Goal: Task Accomplishment & Management: Use online tool/utility

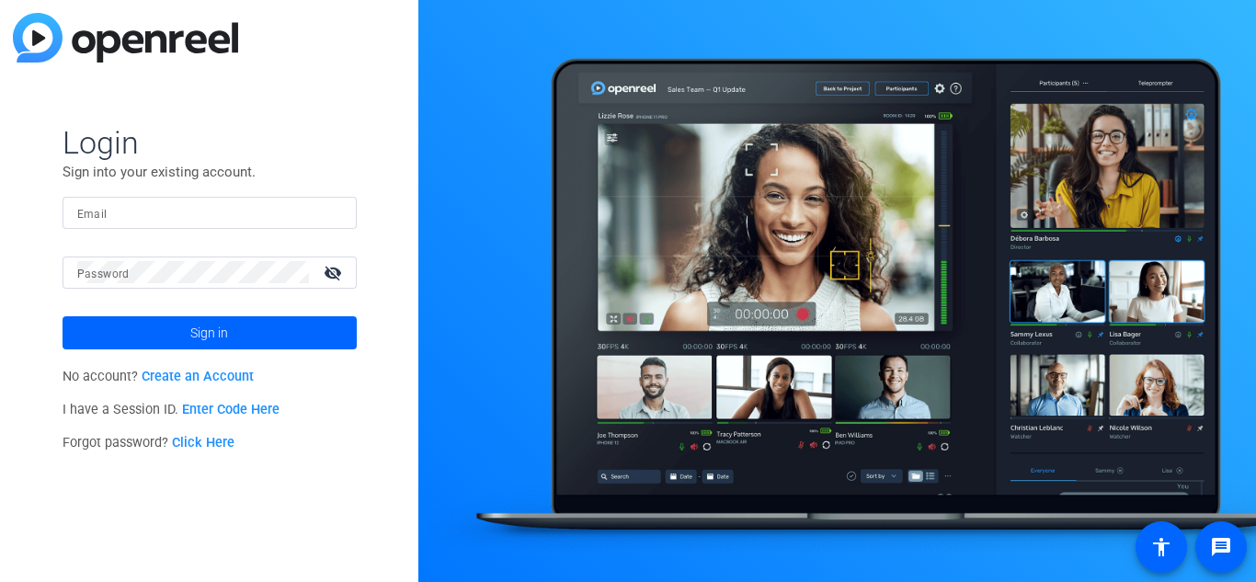
click at [222, 209] on input "Email" at bounding box center [209, 212] width 265 height 22
paste input "[PERSON_NAME][EMAIL_ADDRESS][DOMAIN_NAME]"
type input "[PERSON_NAME][EMAIL_ADDRESS][DOMAIN_NAME]"
click at [228, 260] on div at bounding box center [193, 272] width 232 height 32
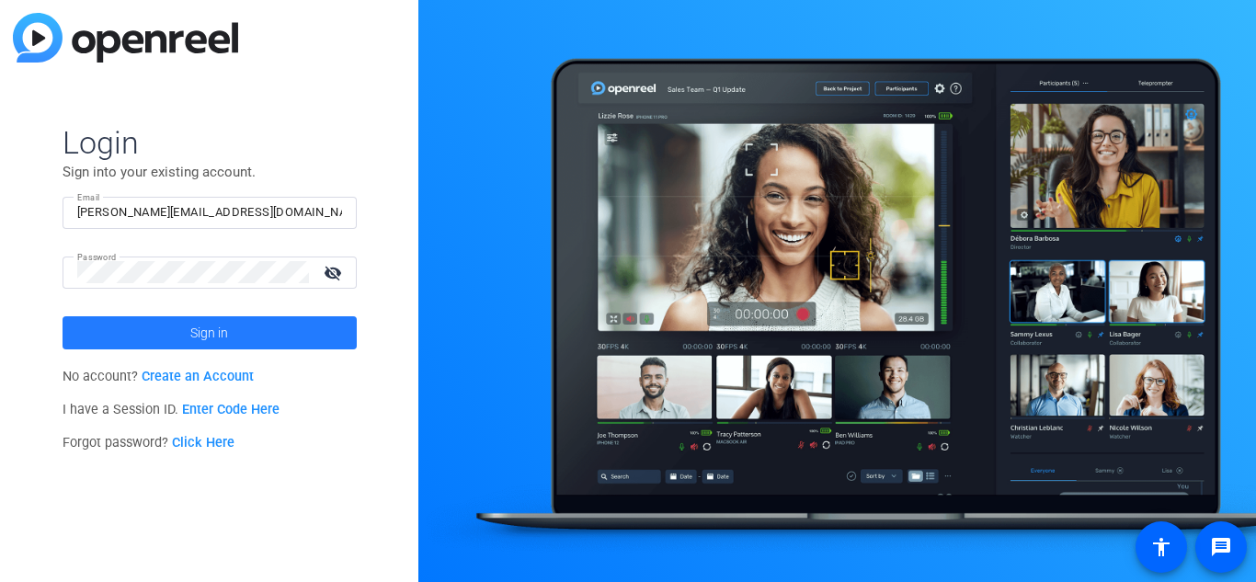
click at [239, 338] on span at bounding box center [210, 333] width 294 height 44
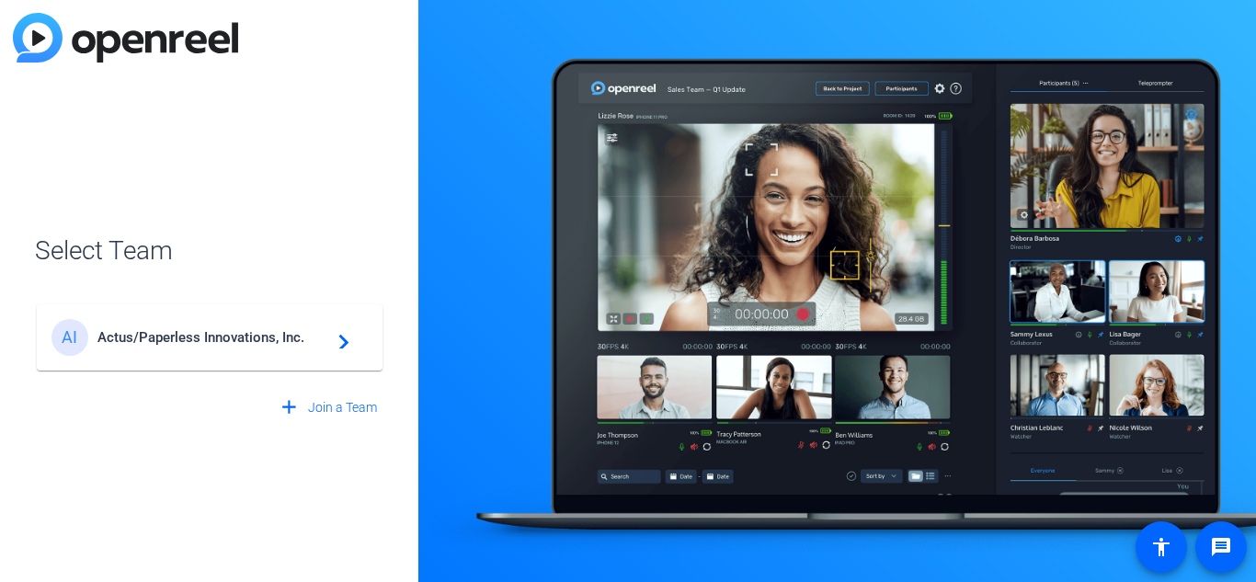
click at [318, 341] on span "Actus/Paperless Innovations, Inc." at bounding box center [212, 337] width 230 height 17
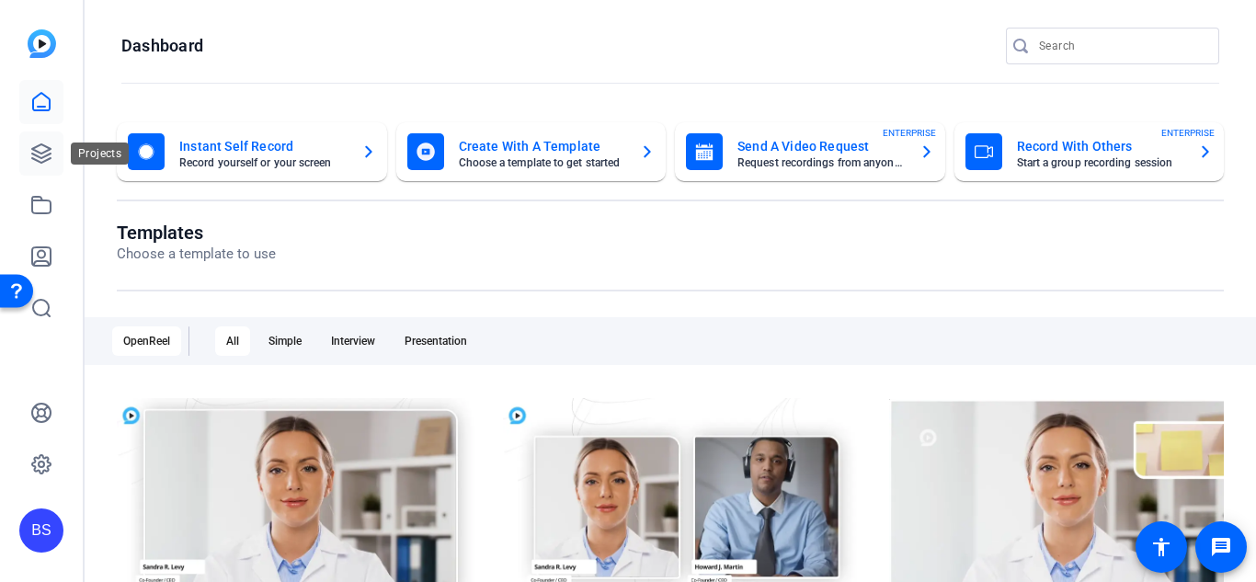
click at [50, 165] on link at bounding box center [41, 153] width 44 height 44
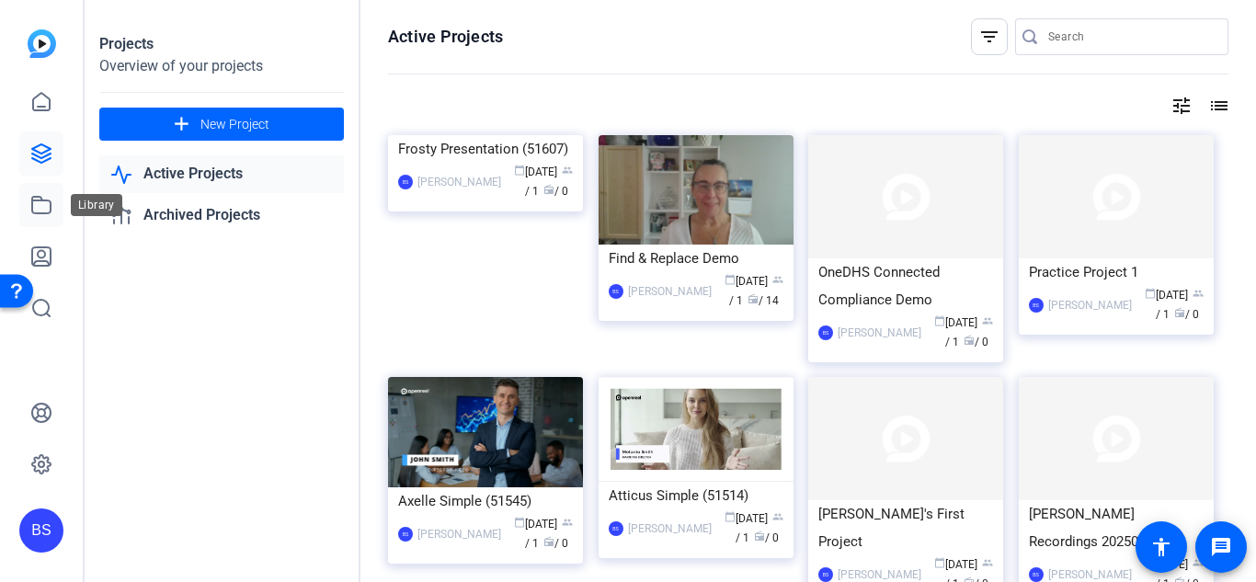
click at [38, 212] on icon at bounding box center [41, 205] width 18 height 17
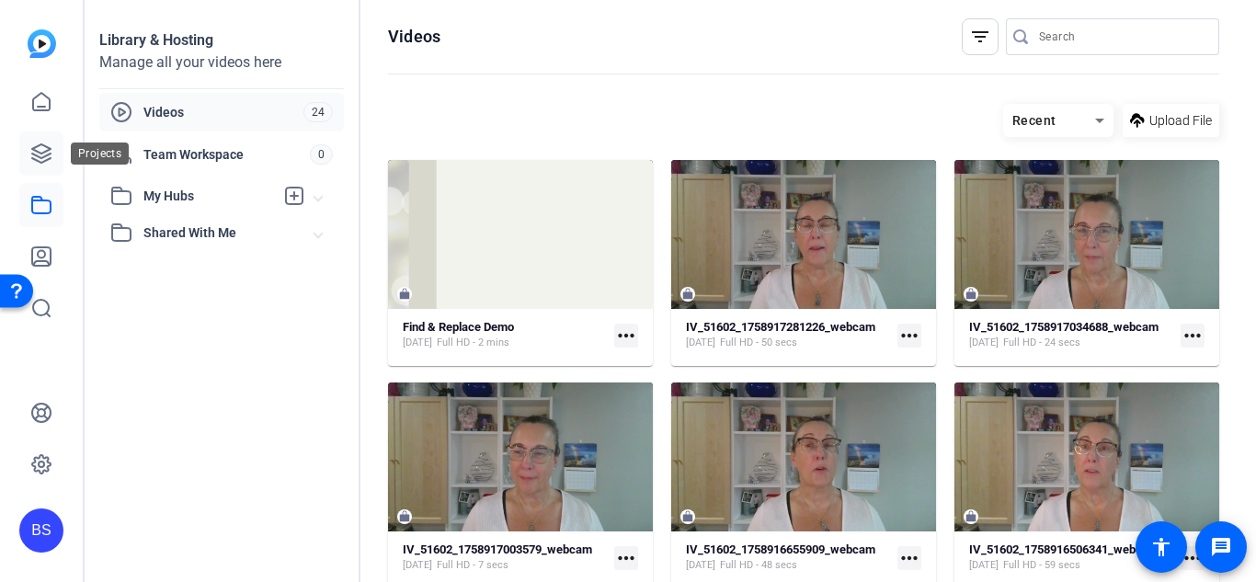
click at [36, 165] on link at bounding box center [41, 153] width 44 height 44
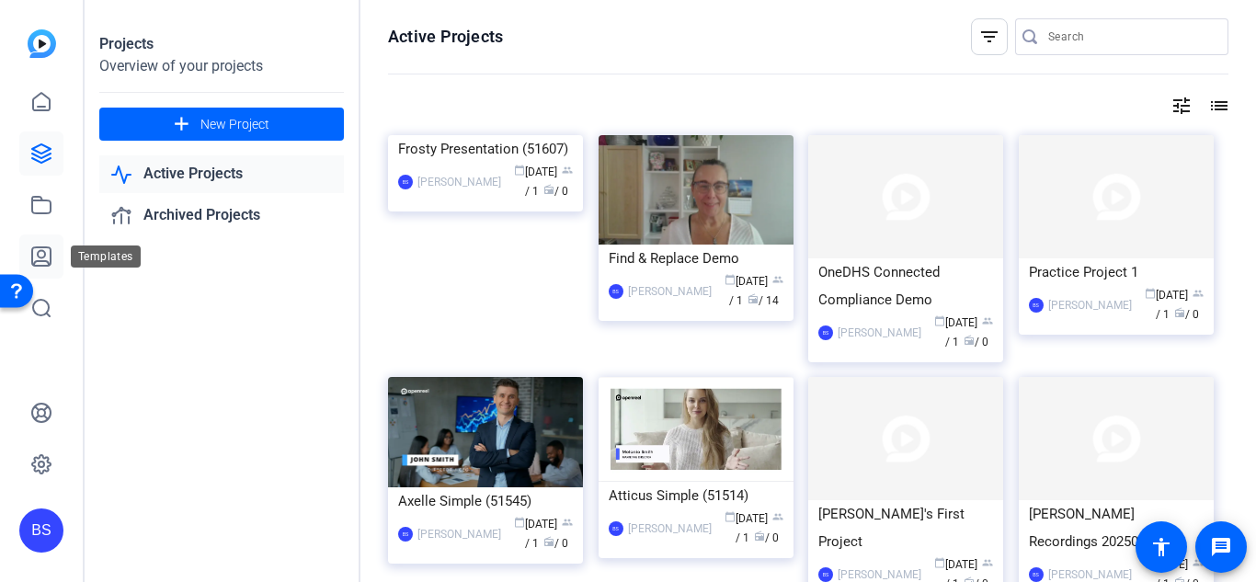
click at [40, 250] on icon at bounding box center [41, 256] width 18 height 18
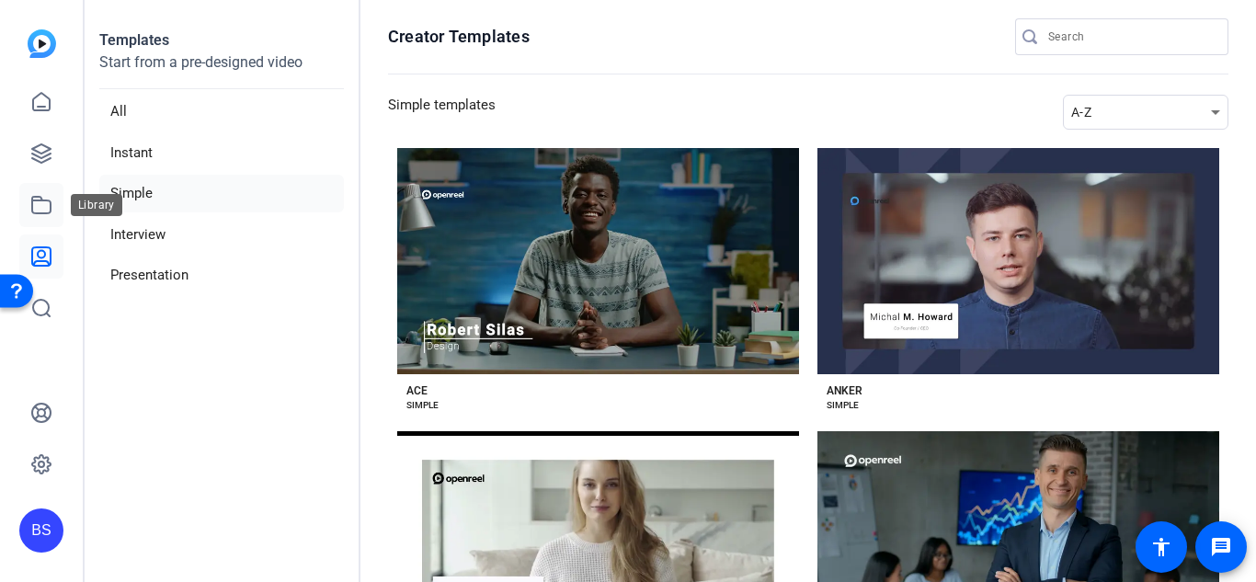
click at [40, 211] on icon at bounding box center [41, 205] width 22 height 22
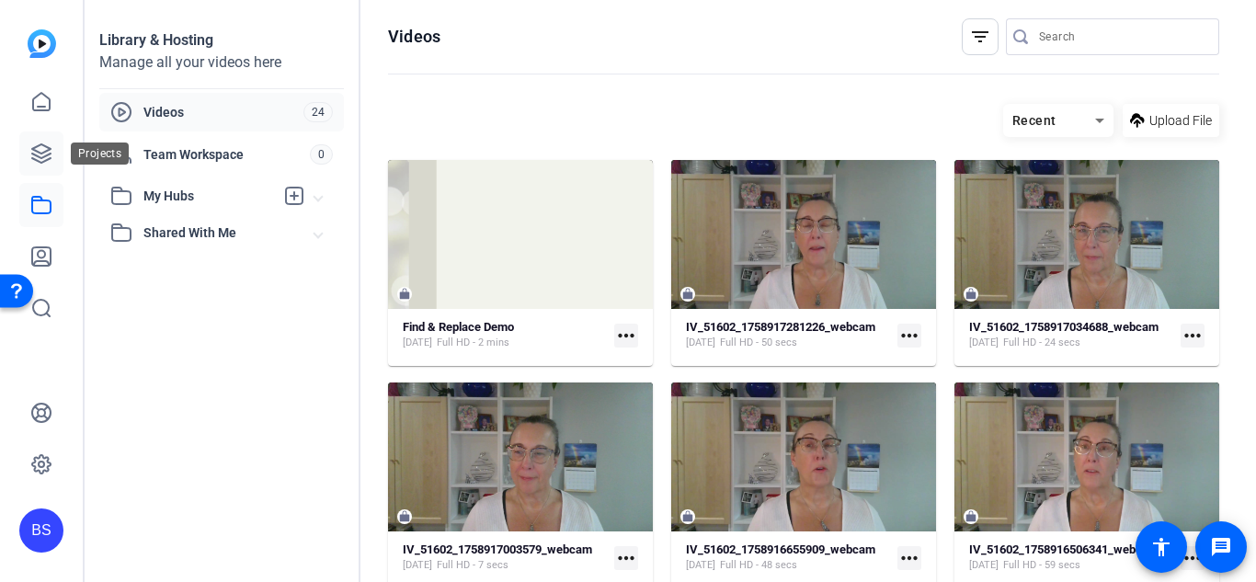
click at [38, 164] on icon at bounding box center [41, 153] width 22 height 22
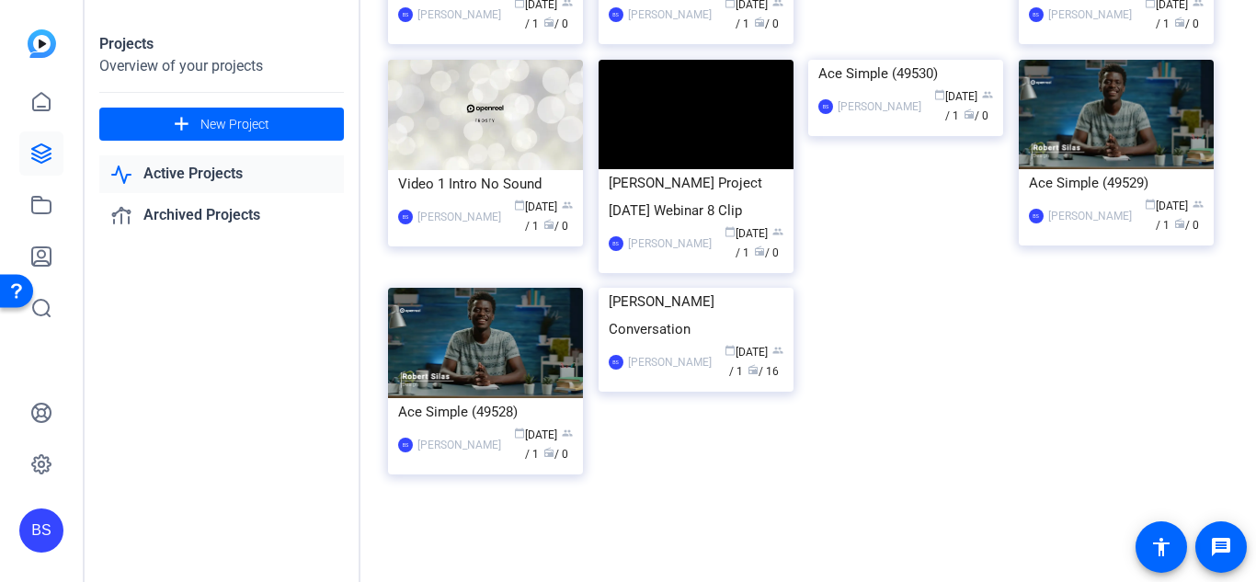
scroll to position [792, 0]
click at [45, 250] on icon at bounding box center [41, 256] width 22 height 22
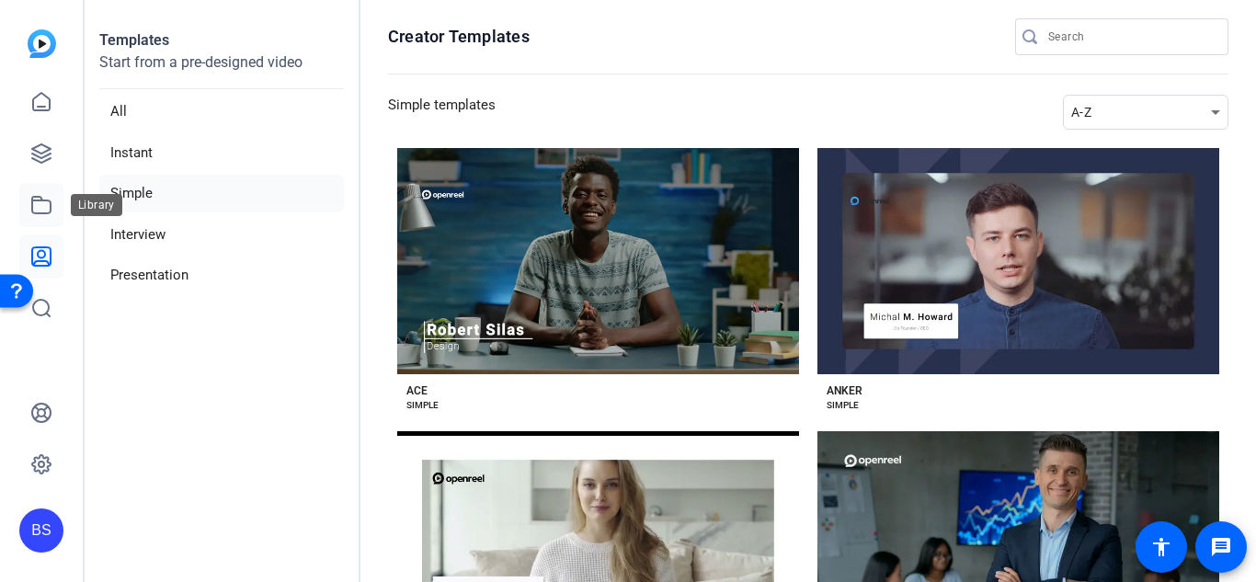
click at [42, 204] on icon at bounding box center [41, 205] width 22 height 22
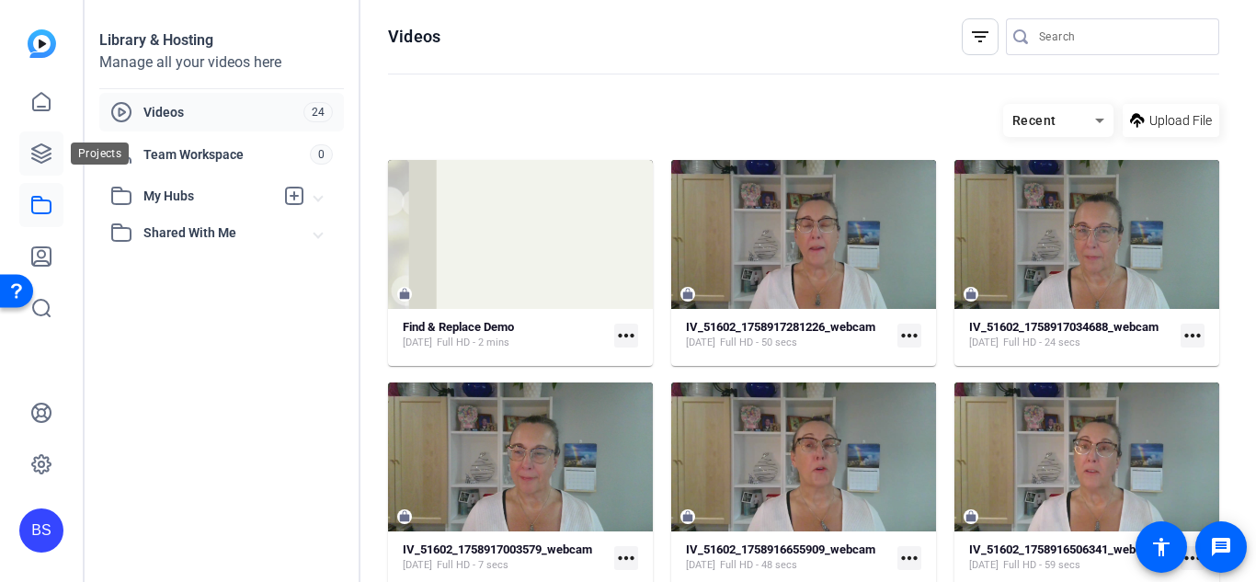
click at [31, 148] on icon at bounding box center [41, 153] width 22 height 22
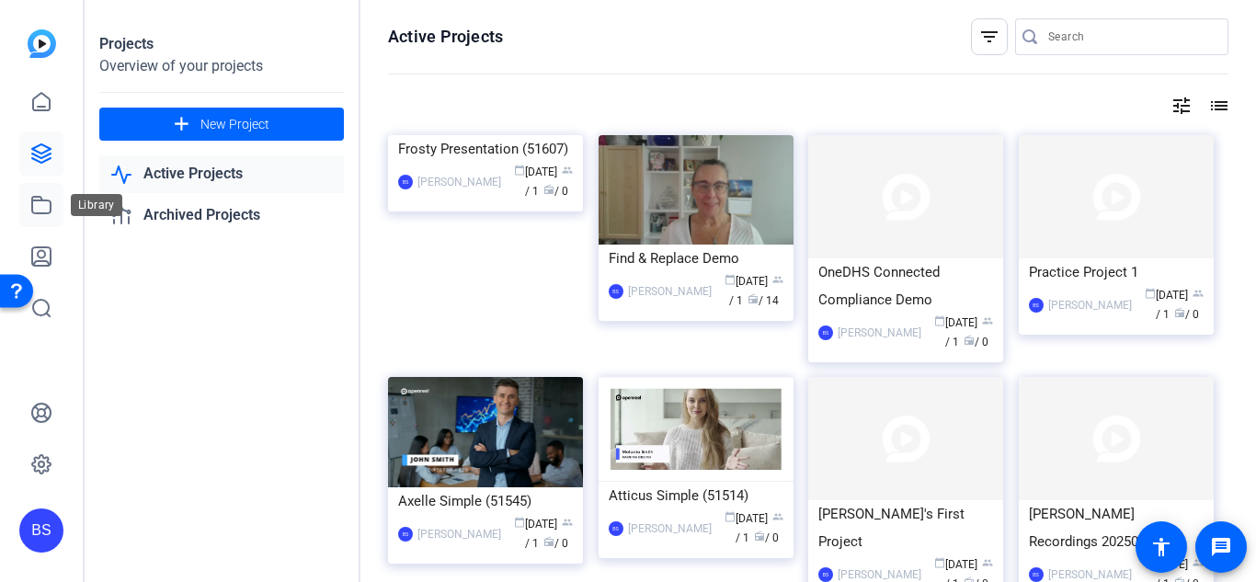
click at [36, 210] on icon at bounding box center [41, 205] width 22 height 22
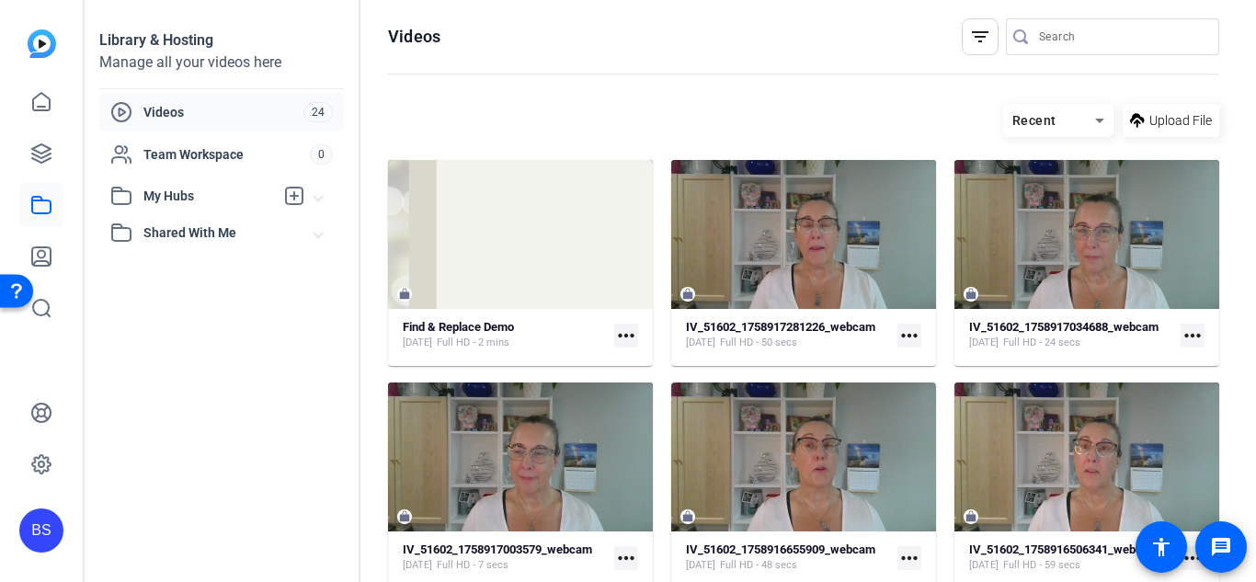
scroll to position [304, 0]
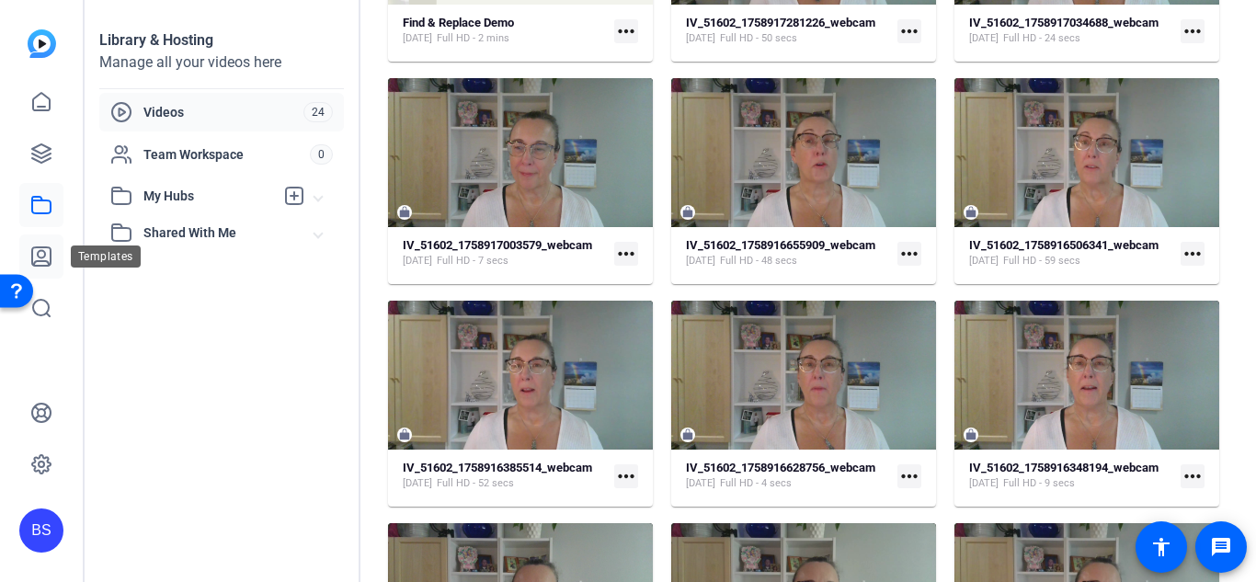
click at [41, 257] on icon at bounding box center [41, 256] width 18 height 18
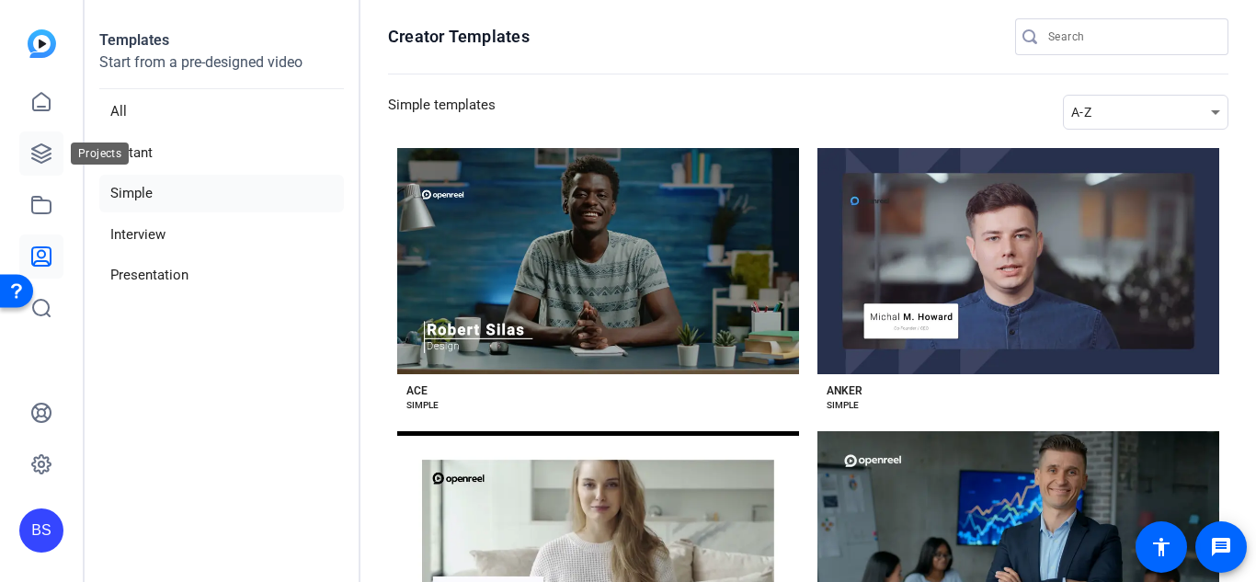
click at [51, 154] on icon at bounding box center [41, 153] width 18 height 18
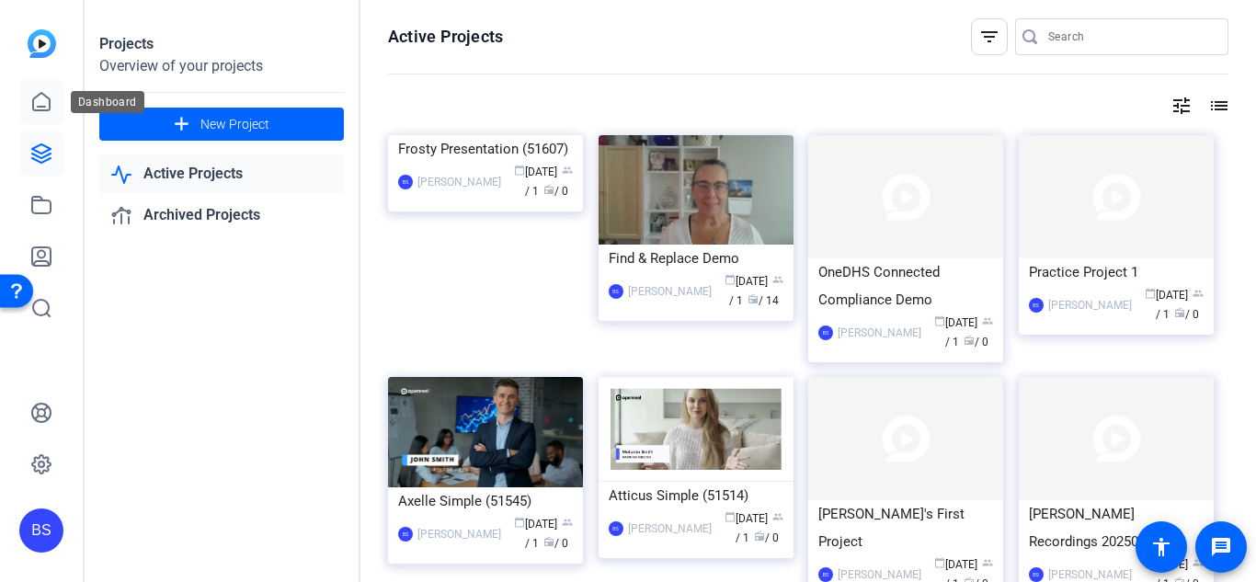
click at [37, 97] on icon at bounding box center [41, 101] width 17 height 17
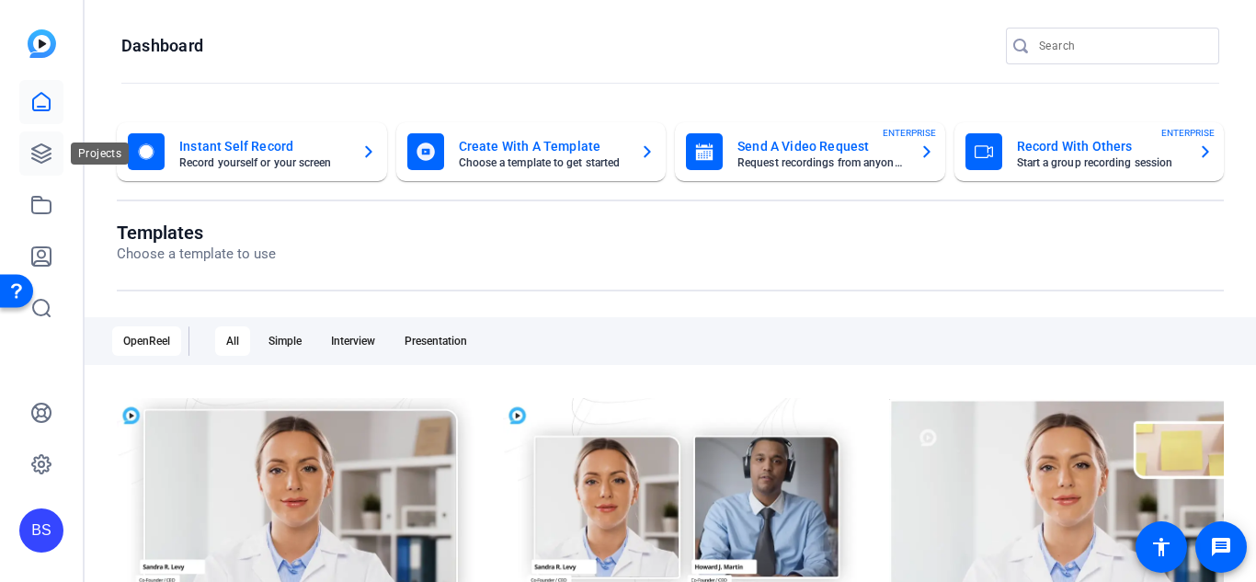
click at [43, 154] on icon at bounding box center [41, 153] width 22 height 22
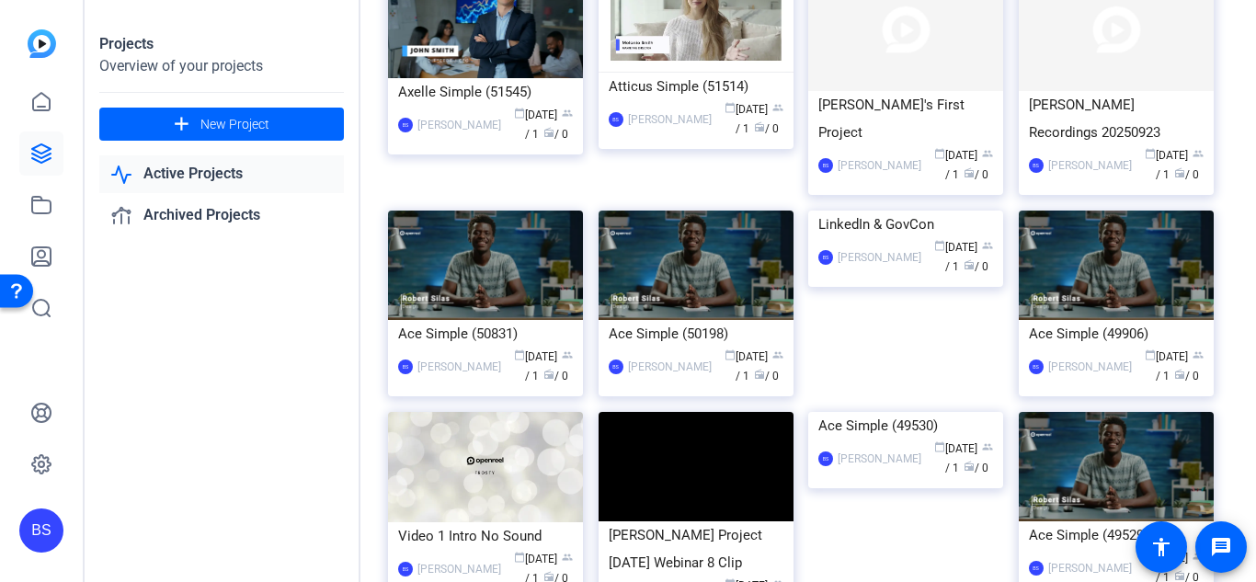
scroll to position [294, 0]
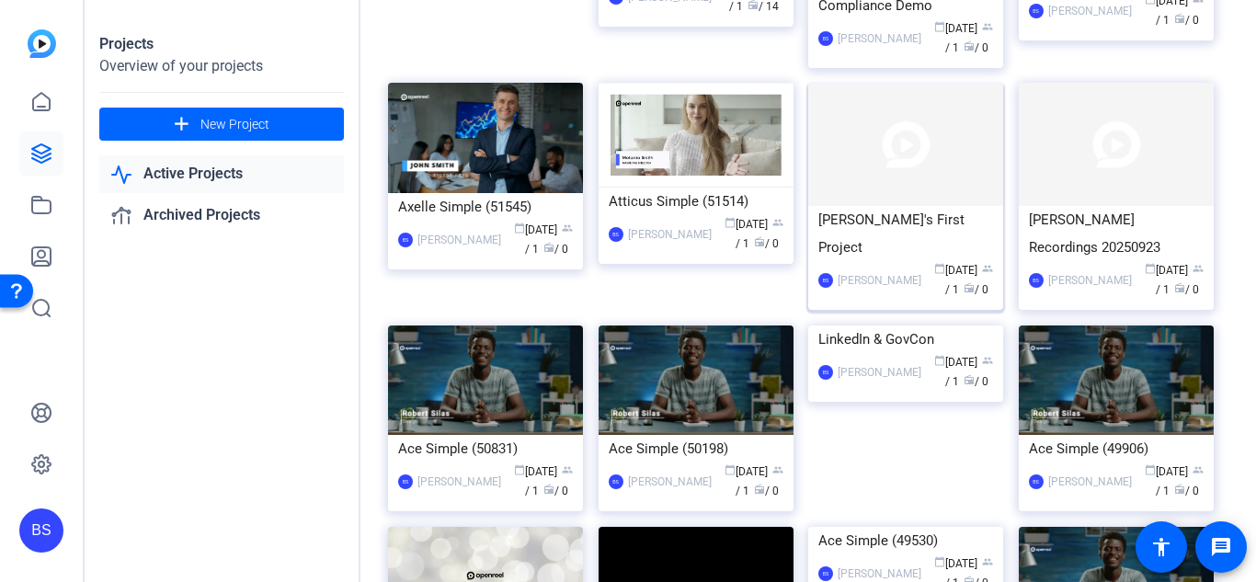
click at [858, 227] on div "[PERSON_NAME]'s First Project" at bounding box center [905, 233] width 175 height 55
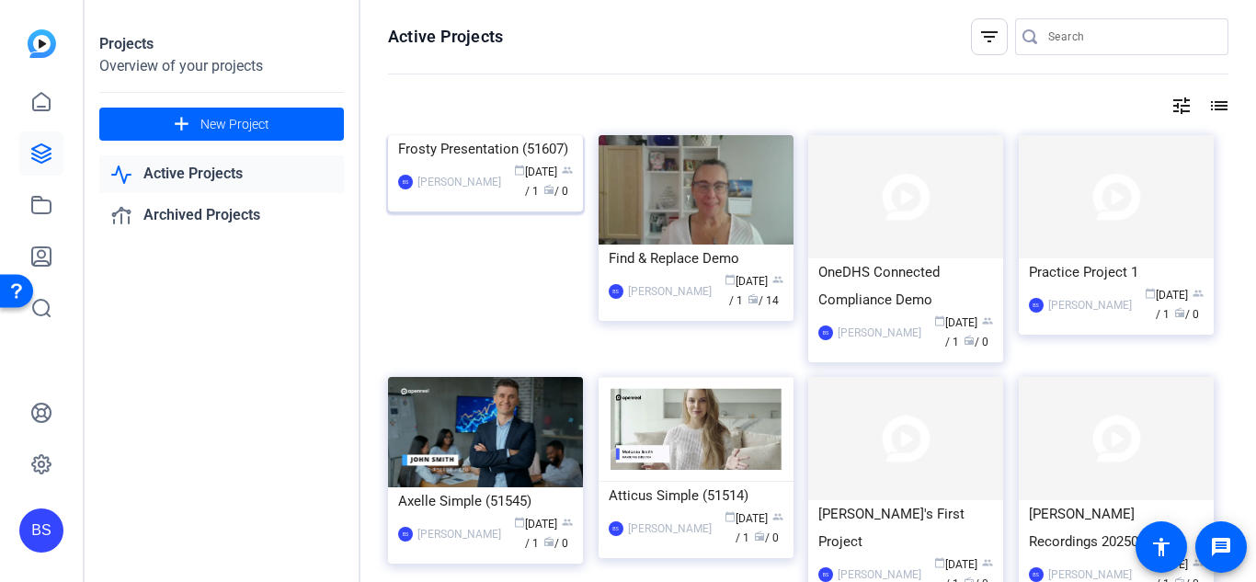
click at [451, 163] on div "Frosty Presentation (51607)" at bounding box center [485, 149] width 175 height 28
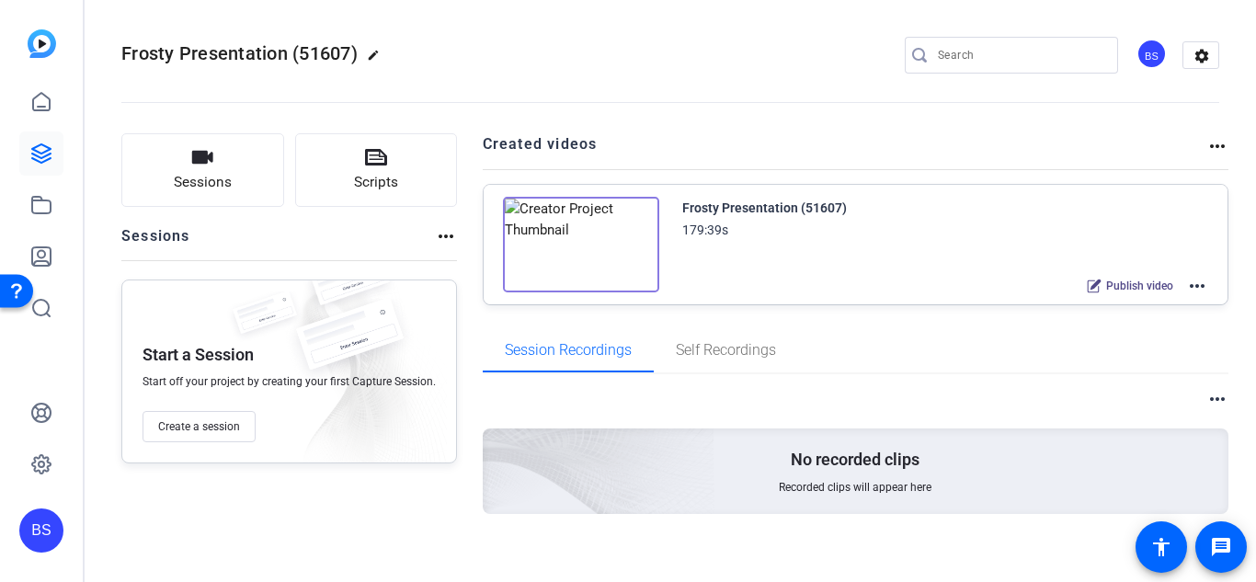
click at [597, 238] on img at bounding box center [581, 245] width 156 height 96
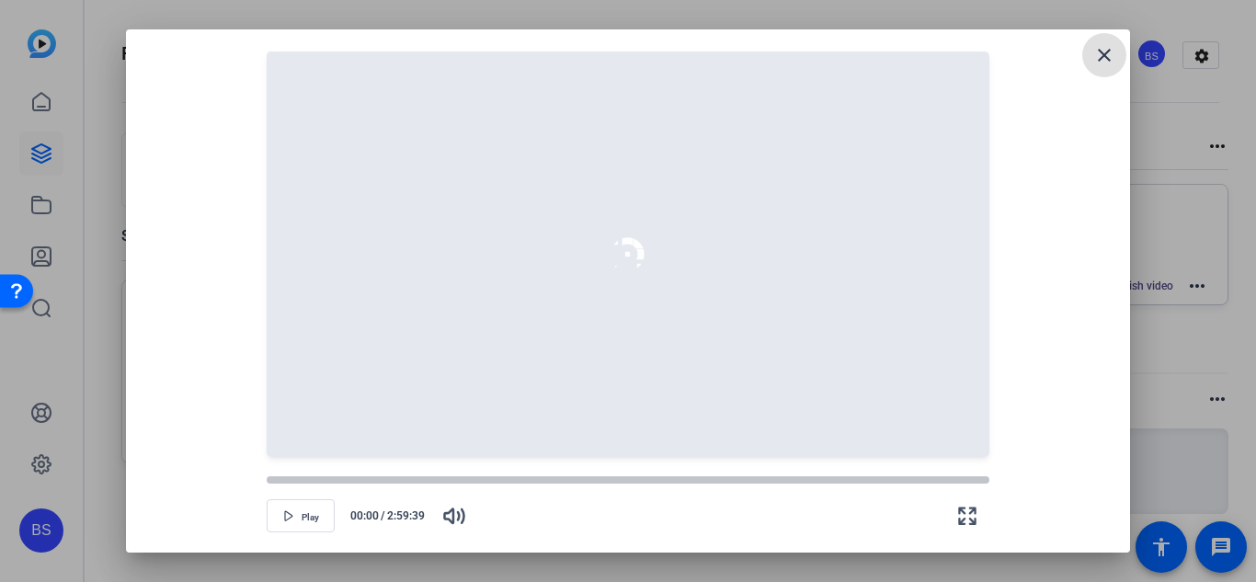
click at [1098, 64] on mat-icon "close" at bounding box center [1104, 55] width 22 height 22
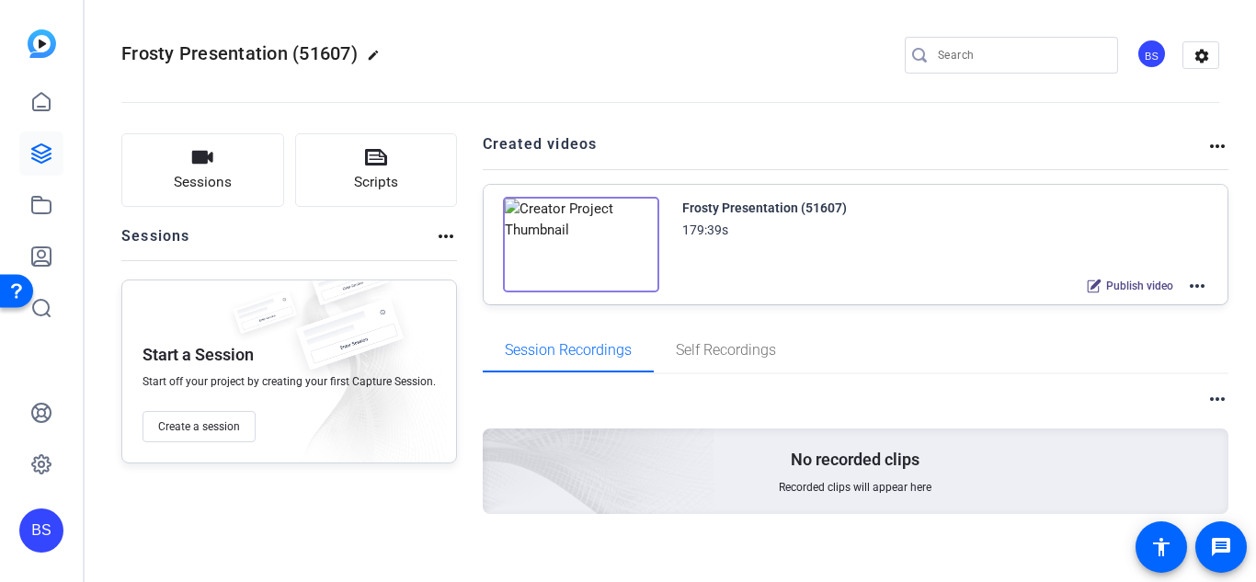
click at [446, 233] on mat-icon "more_horiz" at bounding box center [446, 236] width 22 height 22
click at [201, 160] on div at bounding box center [628, 291] width 1256 height 582
click at [201, 160] on icon "button" at bounding box center [202, 157] width 21 height 13
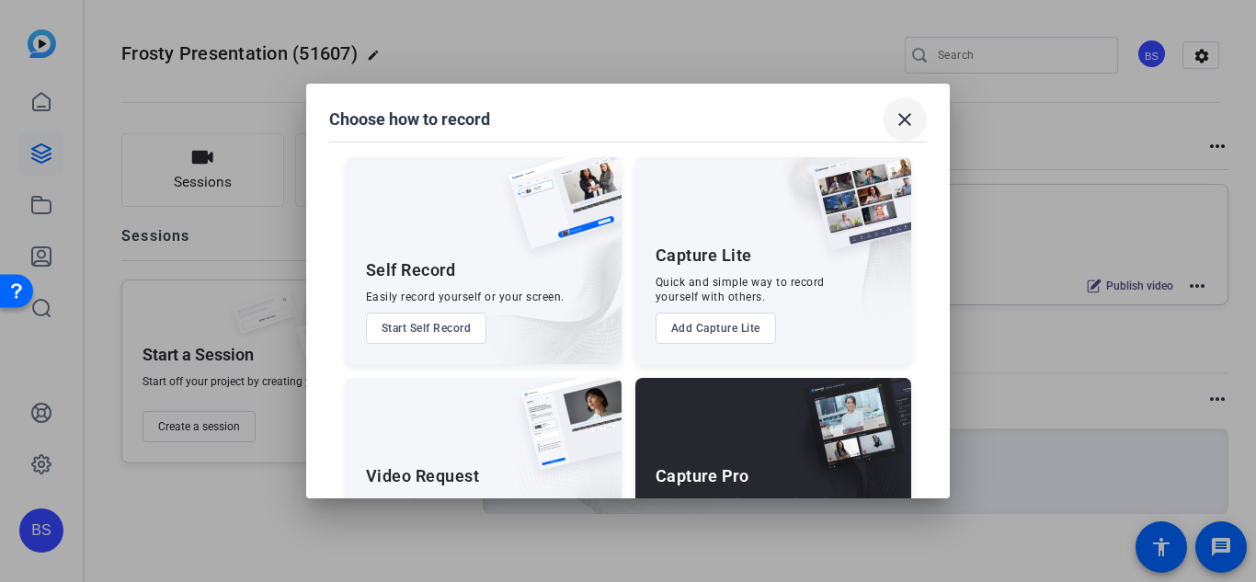
click at [906, 116] on mat-icon "close" at bounding box center [904, 119] width 22 height 22
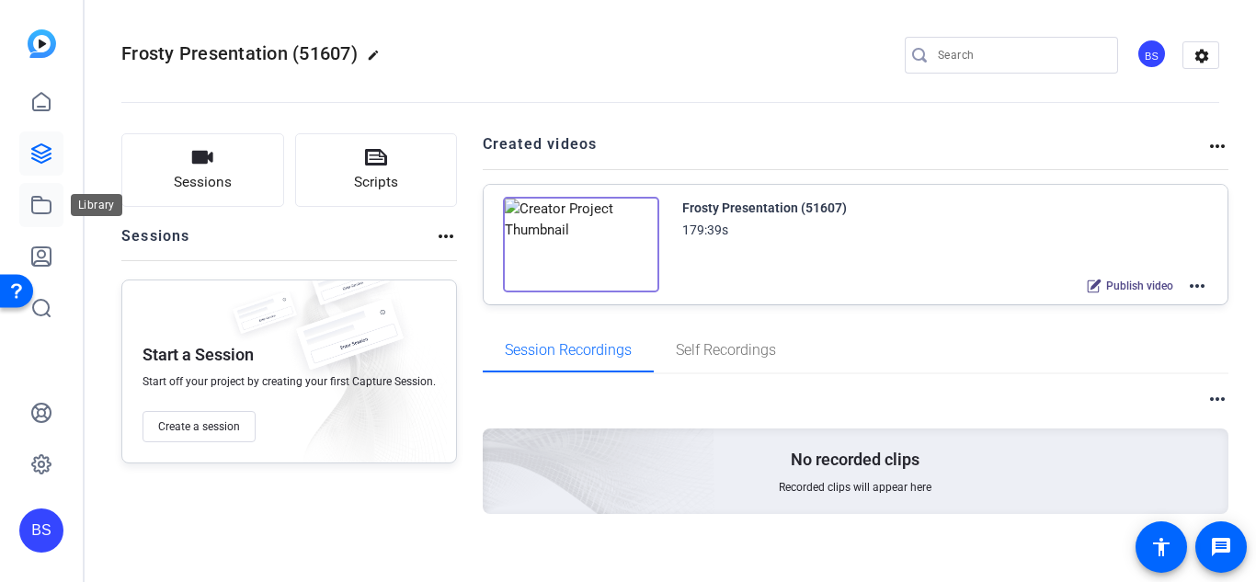
click at [44, 210] on icon at bounding box center [41, 205] width 22 height 22
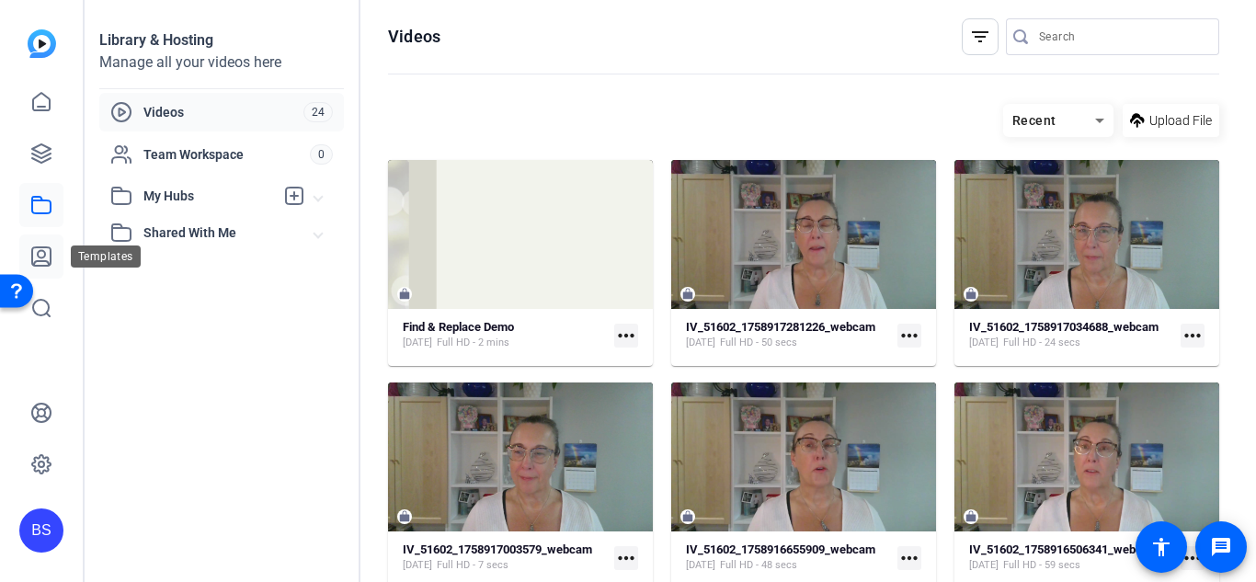
click at [39, 263] on icon at bounding box center [41, 256] width 22 height 22
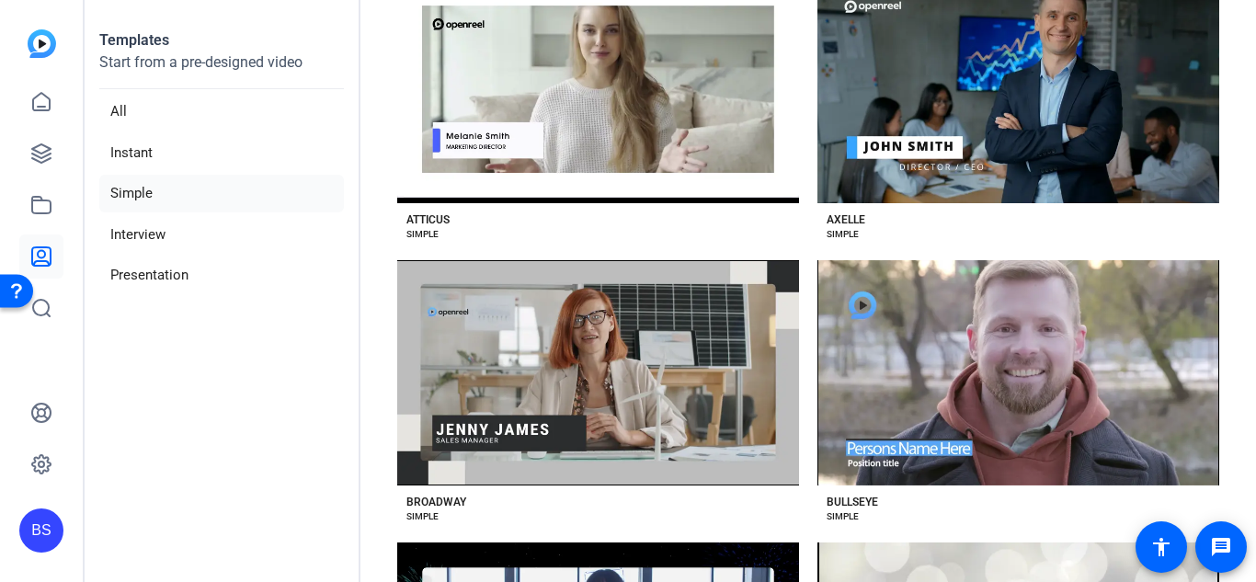
scroll to position [807, 0]
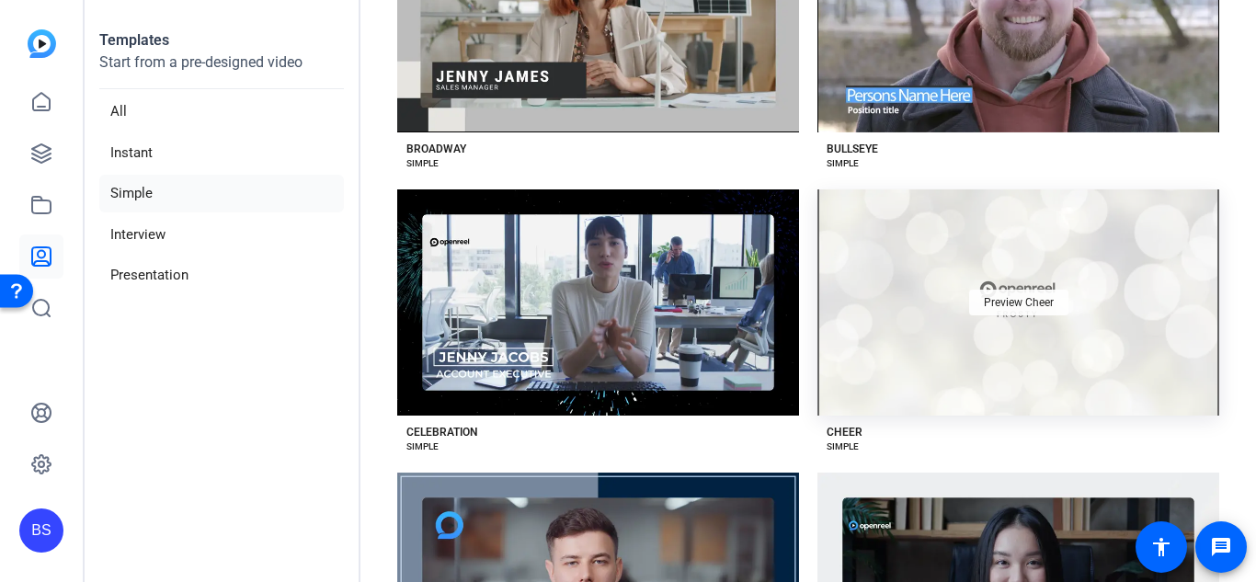
click at [1028, 303] on div "Preview Cheer" at bounding box center [1018, 303] width 99 height 26
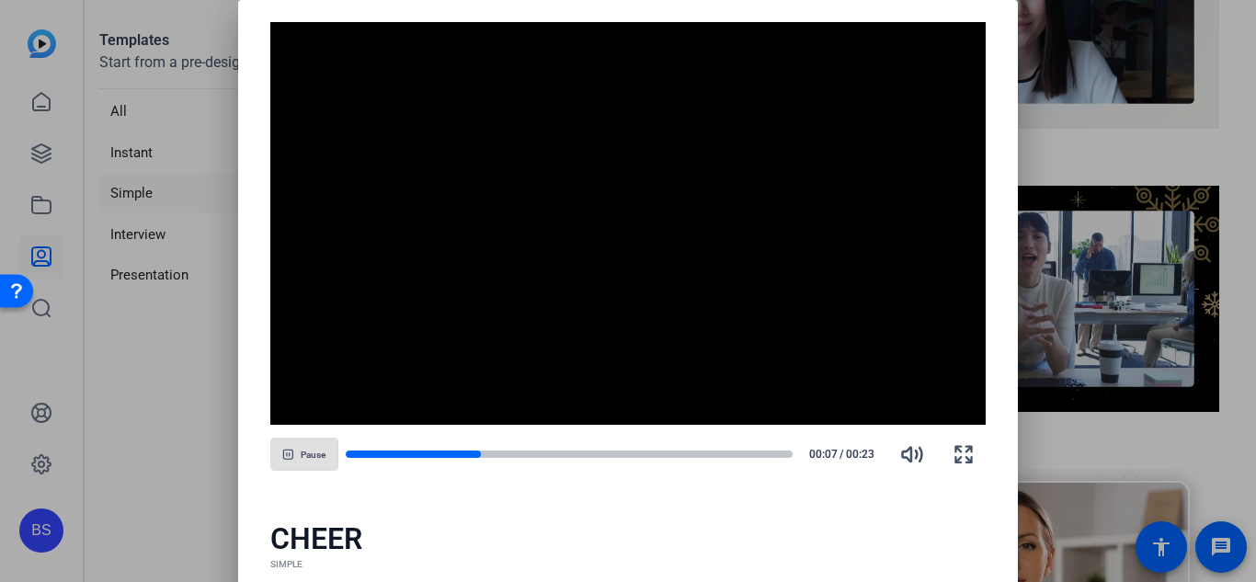
scroll to position [1144, 0]
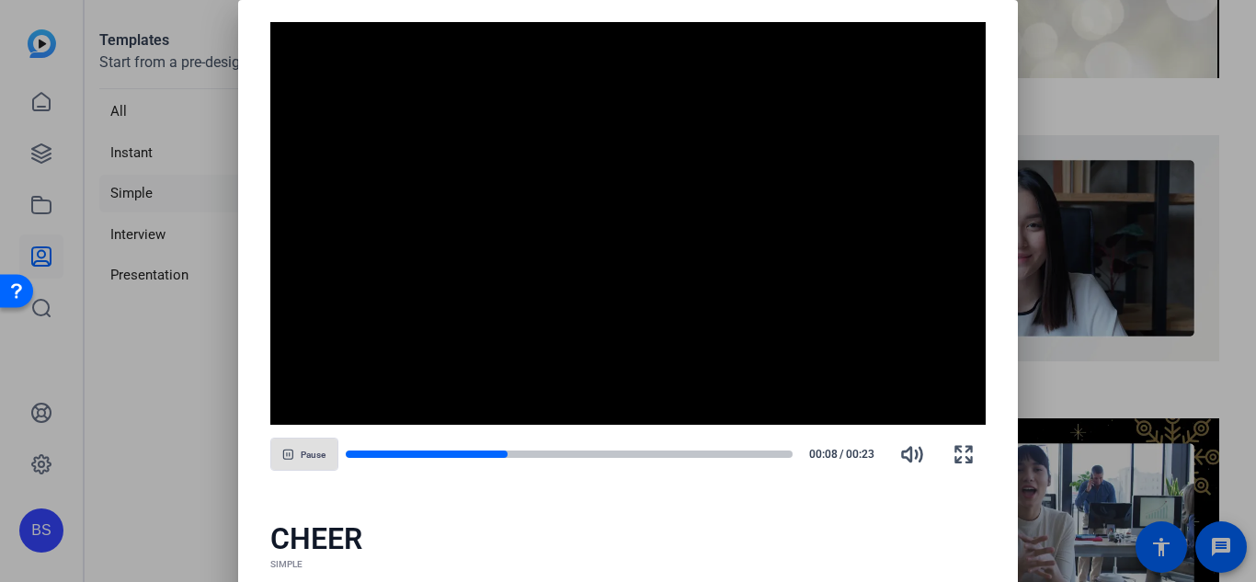
click at [301, 450] on span "Pause" at bounding box center [313, 454] width 25 height 11
drag, startPoint x: 1075, startPoint y: 403, endPoint x: 1216, endPoint y: 88, distance: 344.8
click at [1216, 88] on div at bounding box center [628, 291] width 1256 height 582
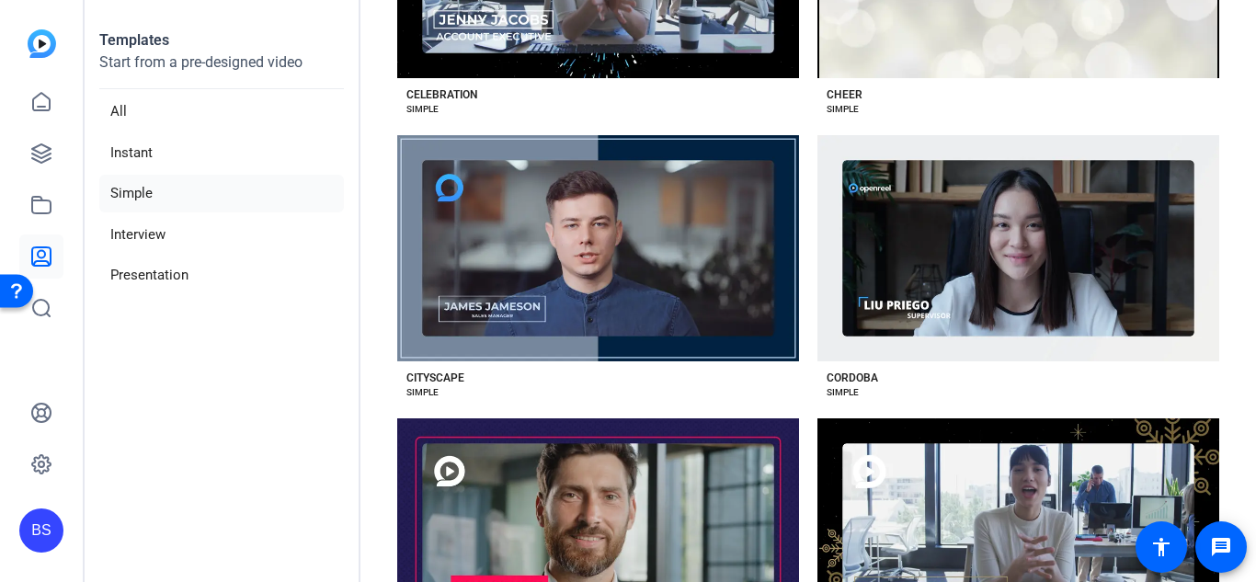
scroll to position [989, 0]
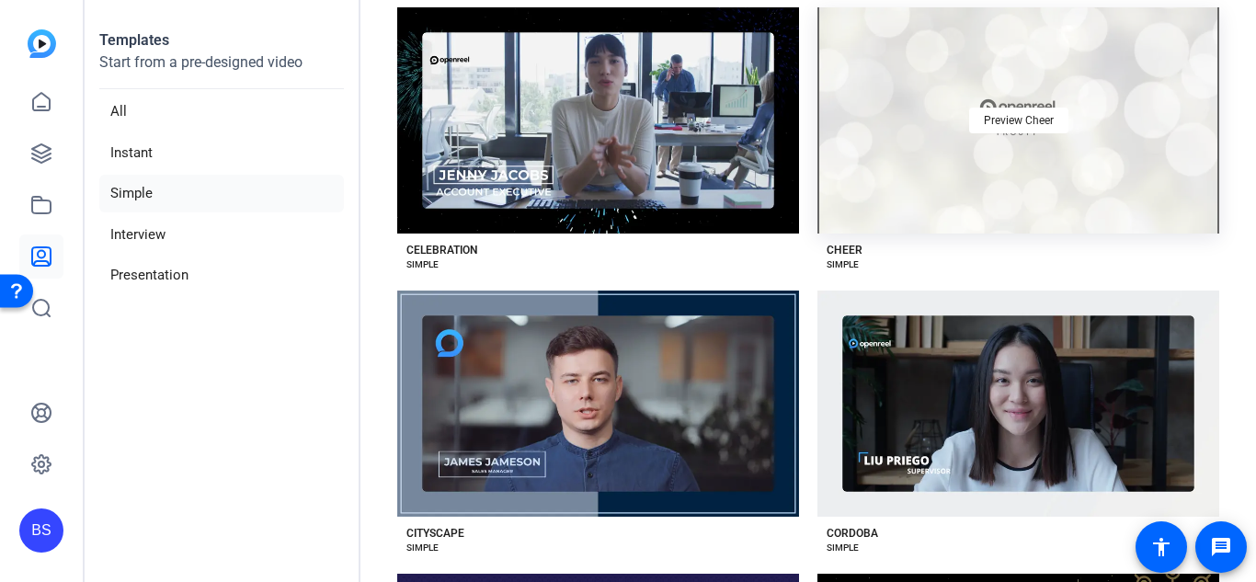
click at [1048, 162] on div "Preview Cheer" at bounding box center [1018, 120] width 402 height 226
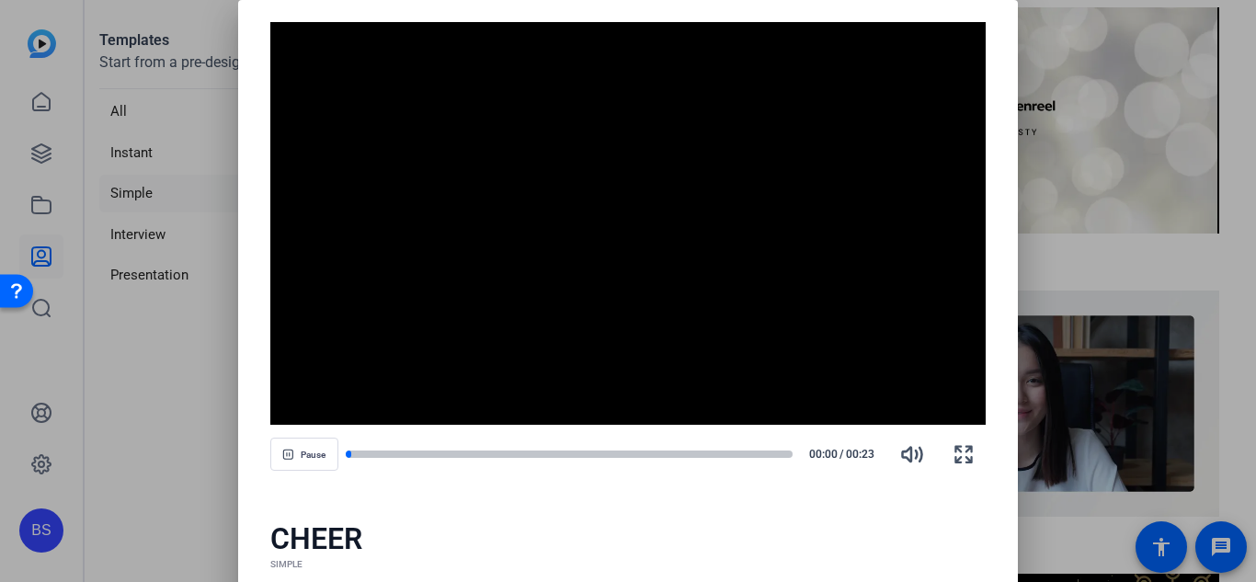
click at [1144, 190] on div at bounding box center [628, 291] width 1256 height 582
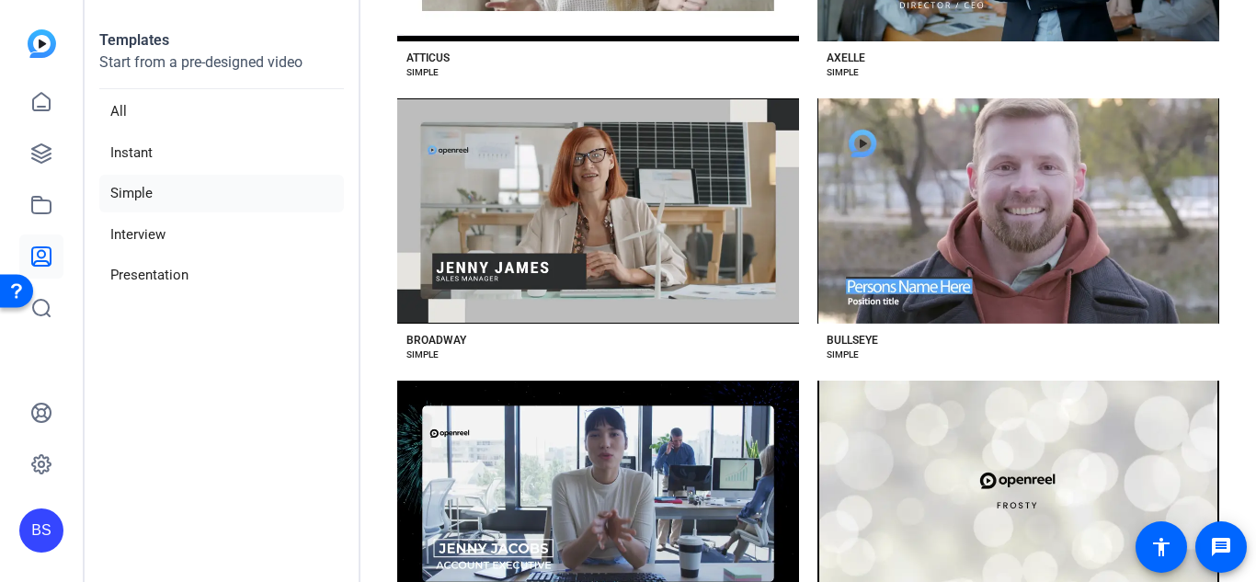
scroll to position [826, 0]
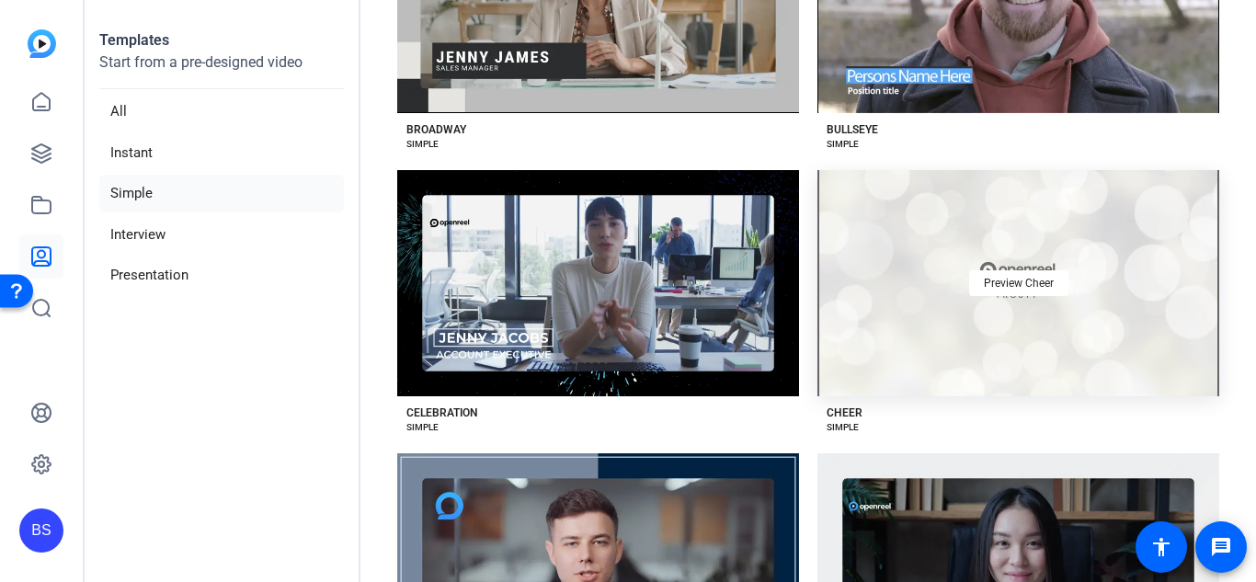
click at [946, 316] on div "Preview Cheer" at bounding box center [1018, 283] width 402 height 226
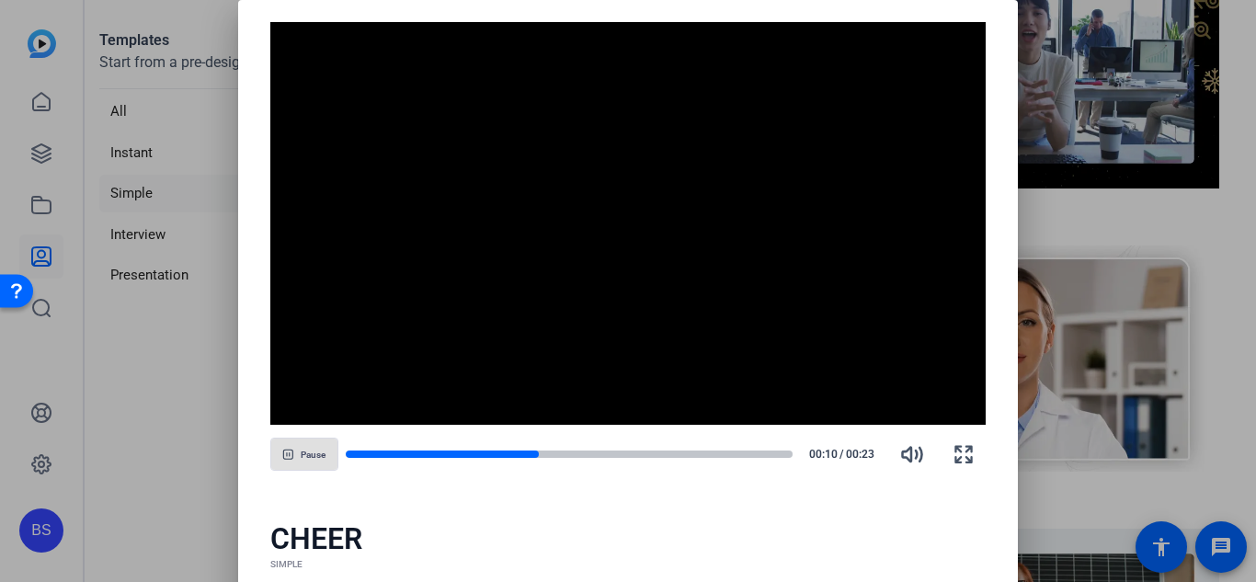
scroll to position [1331, 0]
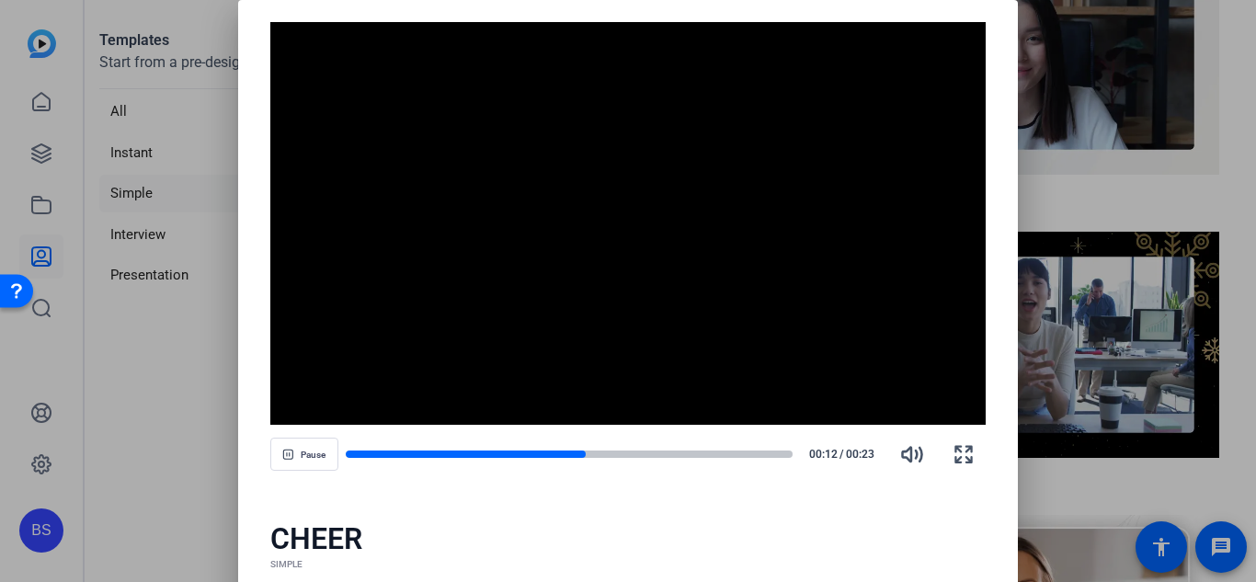
click at [500, 376] on video "Video Player" at bounding box center [628, 223] width 716 height 403
click at [392, 506] on div "CHEER SIMPLE" at bounding box center [628, 546] width 780 height 96
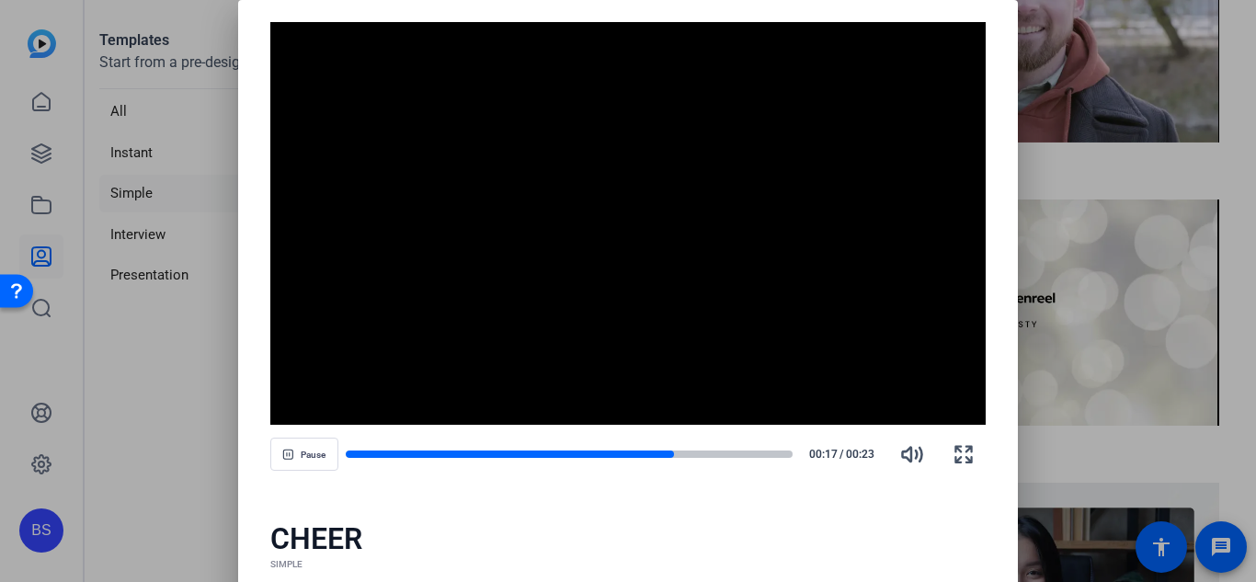
scroll to position [796, 0]
drag, startPoint x: 964, startPoint y: 452, endPoint x: 964, endPoint y: 532, distance: 80.0
click at [964, 452] on icon "button" at bounding box center [963, 454] width 22 height 22
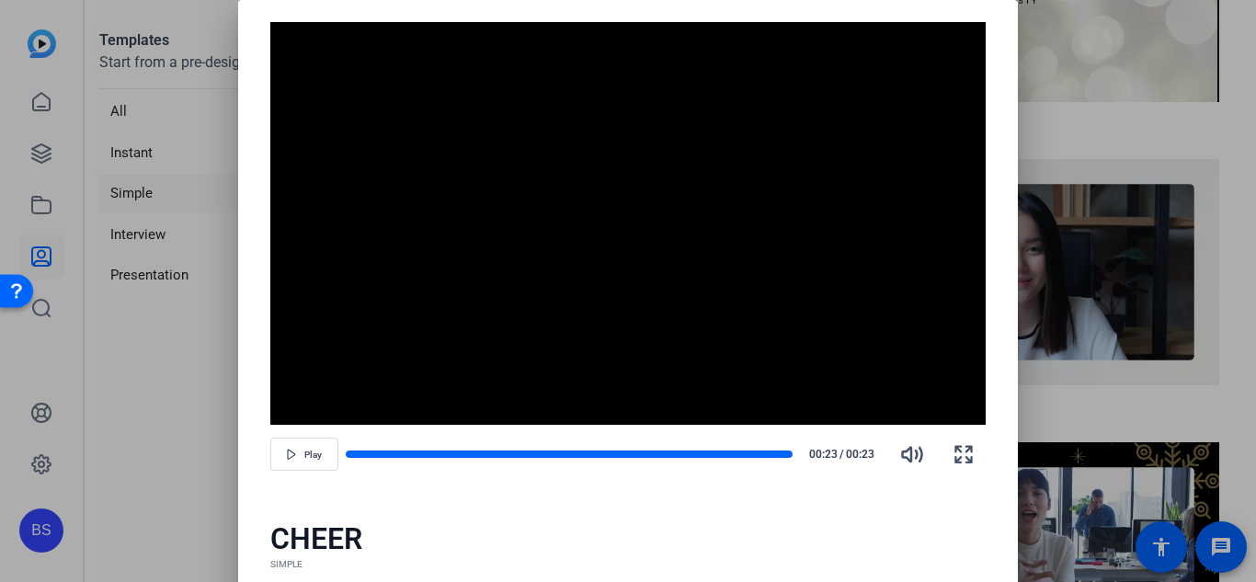
scroll to position [997, 0]
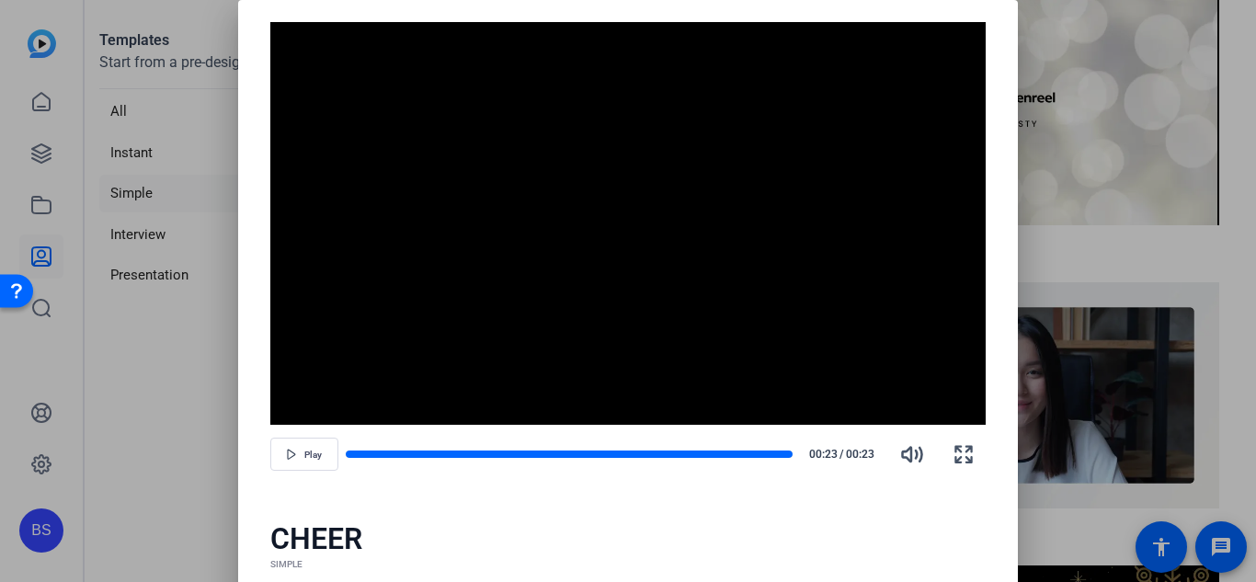
click at [1221, 459] on div at bounding box center [628, 291] width 1256 height 582
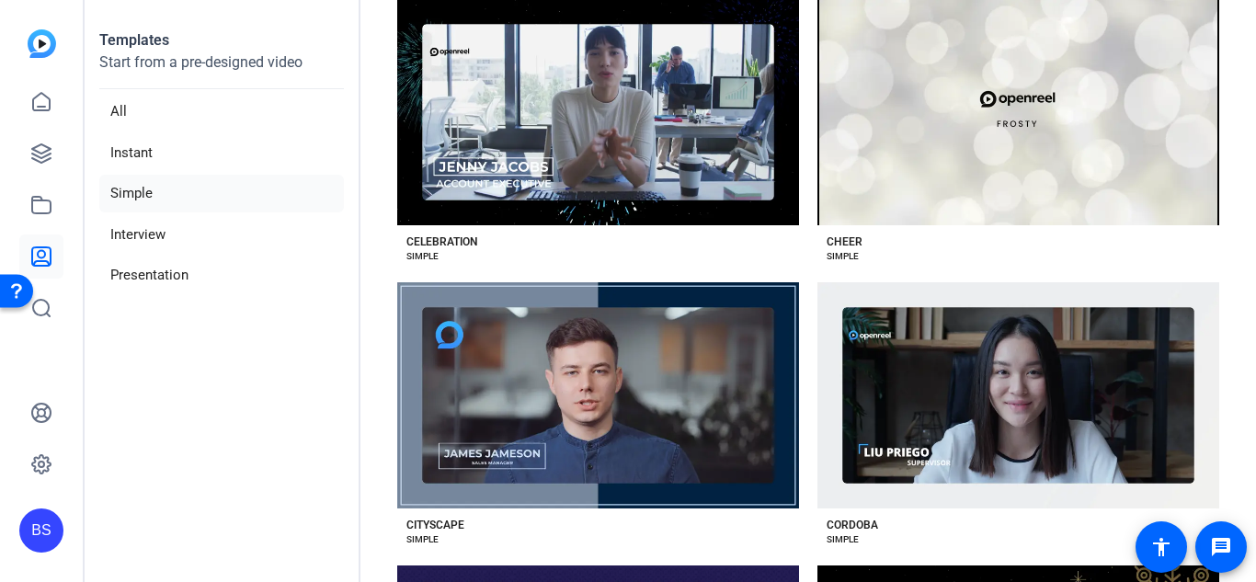
scroll to position [989, 0]
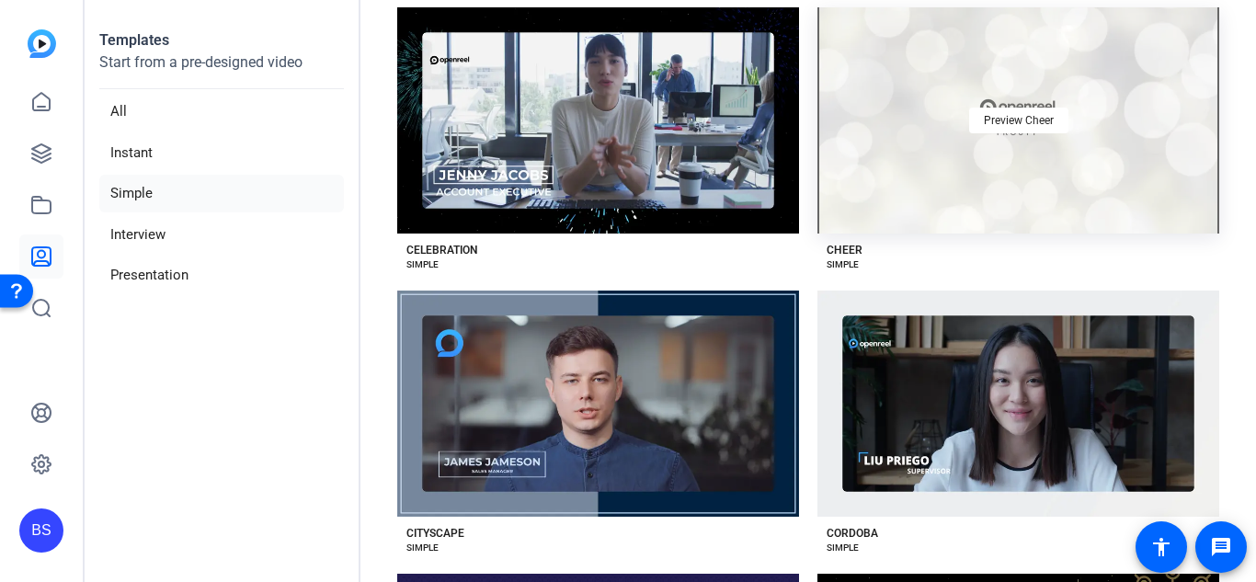
click at [901, 165] on div "Preview Cheer" at bounding box center [1018, 120] width 402 height 226
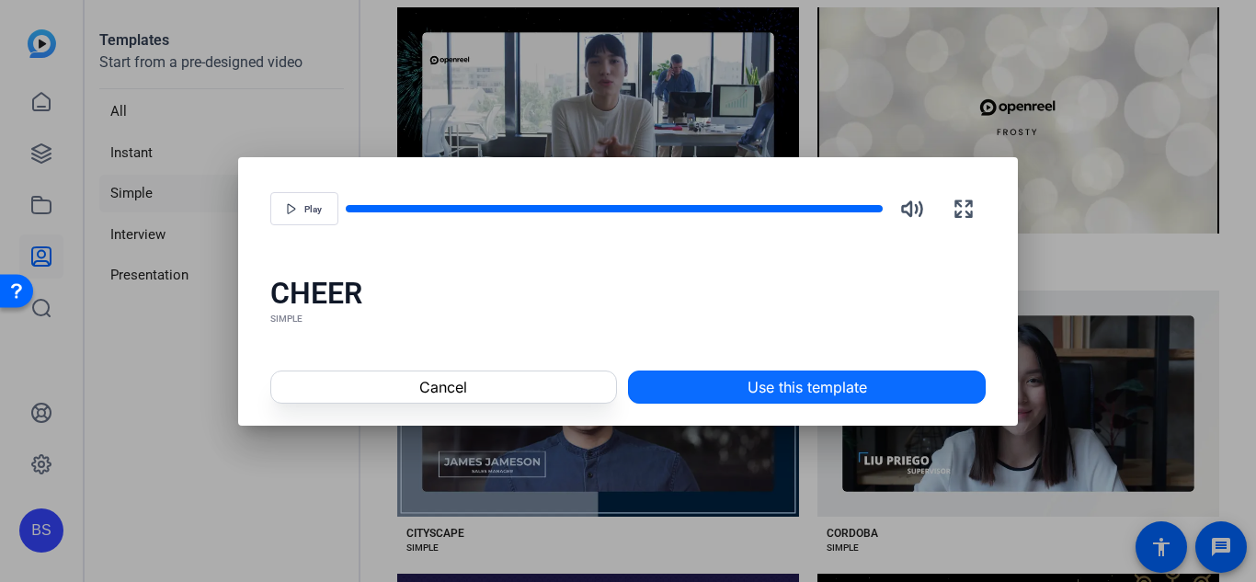
click at [706, 388] on span at bounding box center [807, 387] width 356 height 44
